Goal: Find contact information: Find contact information

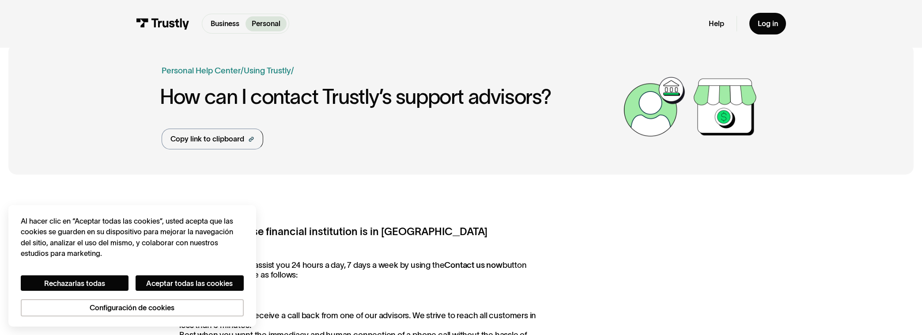
scroll to position [15, 0]
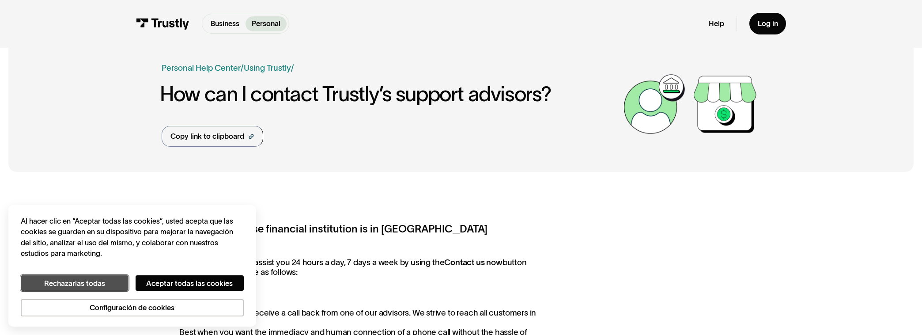
click at [102, 279] on button "Rechazarlas todas" at bounding box center [75, 282] width 108 height 15
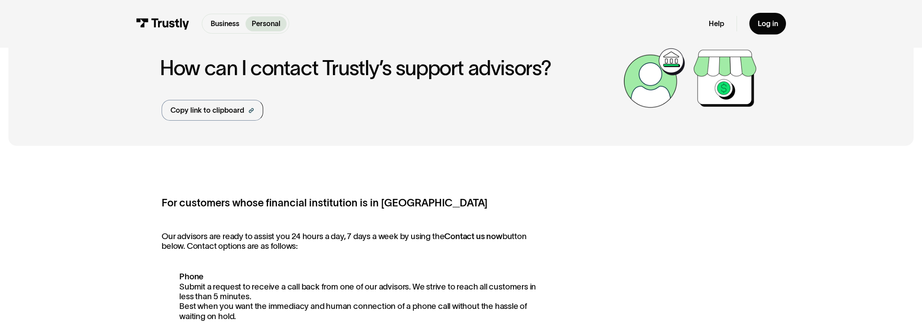
scroll to position [41, 0]
click at [226, 109] on div "Copy link to clipboard" at bounding box center [207, 109] width 74 height 11
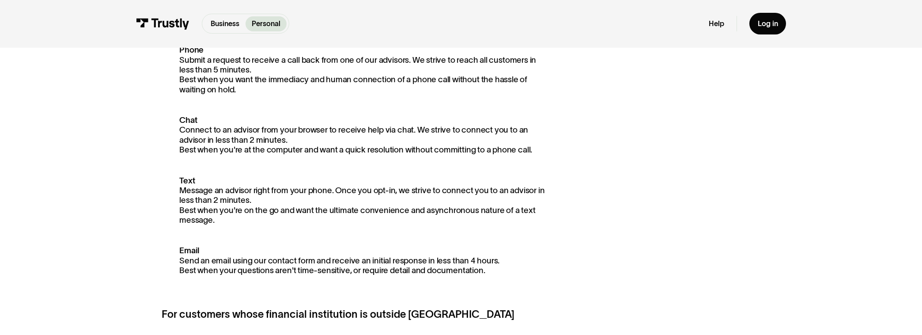
scroll to position [268, 0]
click at [283, 130] on p "Chat Connect to an advisor from your browser to receive help via chat. We striv…" at bounding box center [354, 134] width 385 height 40
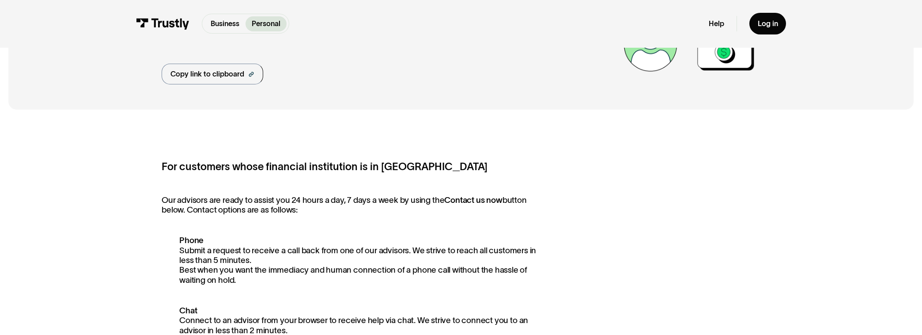
scroll to position [0, 0]
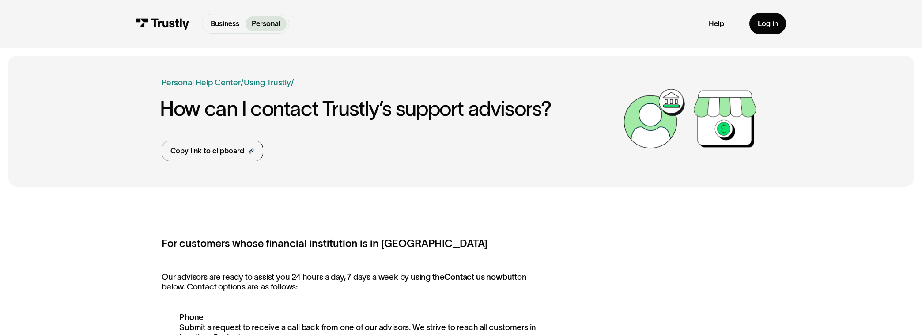
click at [167, 23] on img at bounding box center [163, 23] width 54 height 11
